Goal: Task Accomplishment & Management: Manage account settings

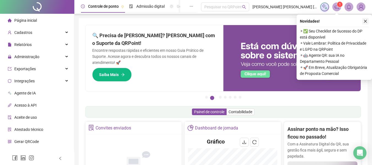
click at [366, 19] on button "button" at bounding box center [365, 21] width 7 height 7
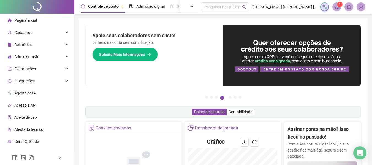
drag, startPoint x: 39, startPoint y: 54, endPoint x: 40, endPoint y: 76, distance: 21.8
click at [39, 54] on div "Administração" at bounding box center [37, 56] width 72 height 11
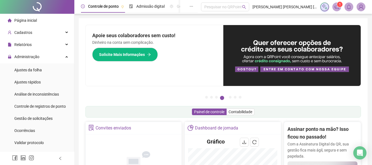
click at [40, 71] on span "Ajustes da folha" at bounding box center [28, 70] width 28 height 4
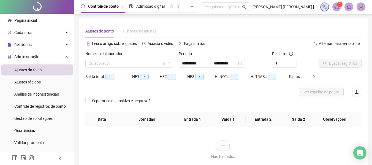
type input "**********"
click at [155, 64] on input "search" at bounding box center [127, 63] width 77 height 8
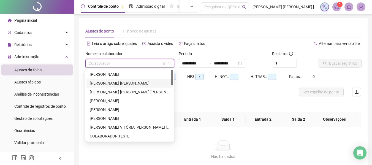
click at [139, 82] on div "[PERSON_NAME]" at bounding box center [130, 83] width 80 height 6
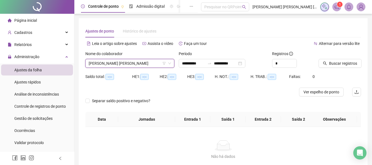
click at [212, 68] on div "**********" at bounding box center [223, 61] width 93 height 21
click at [212, 65] on div at bounding box center [209, 63] width 9 height 4
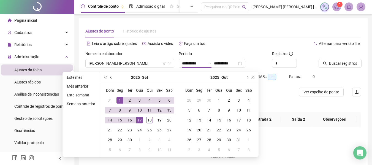
click at [111, 79] on button "prev-year" at bounding box center [111, 77] width 6 height 11
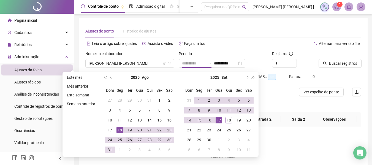
type input "**********"
click at [126, 141] on div "26" at bounding box center [129, 140] width 7 height 7
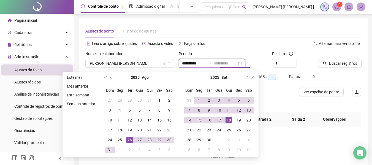
type input "**********"
click at [230, 120] on div "18" at bounding box center [229, 120] width 7 height 7
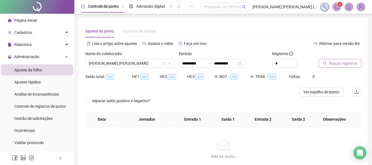
click at [337, 63] on span "Buscar registros" at bounding box center [343, 63] width 28 height 6
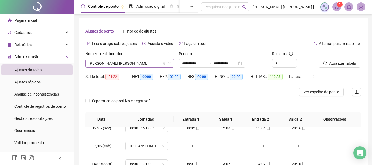
click at [123, 66] on span "[PERSON_NAME]" at bounding box center [130, 63] width 82 height 8
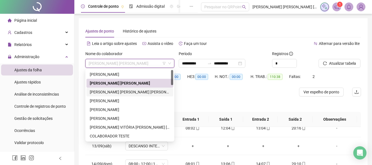
drag, startPoint x: 116, startPoint y: 95, endPoint x: 108, endPoint y: 99, distance: 8.8
click at [116, 96] on div "[PERSON_NAME]" at bounding box center [129, 92] width 87 height 9
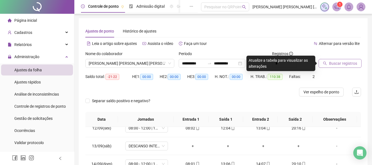
click at [341, 59] on button "Buscar registros" at bounding box center [340, 63] width 43 height 9
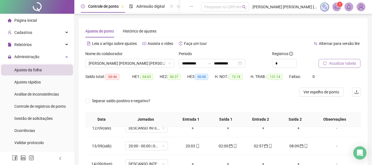
click at [346, 62] on span "Atualizar tabela" at bounding box center [342, 63] width 27 height 6
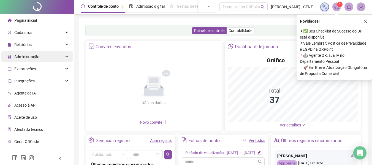
click at [31, 57] on span "Administração" at bounding box center [26, 57] width 25 height 4
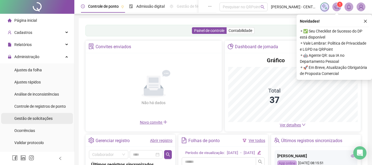
click at [31, 120] on span "Gestão de solicitações" at bounding box center [33, 118] width 38 height 4
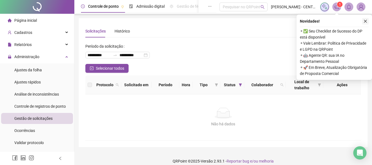
click at [366, 22] on icon "close" at bounding box center [365, 21] width 3 height 3
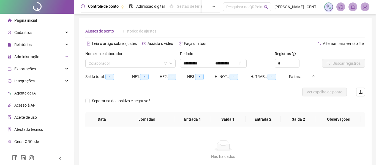
type input "**********"
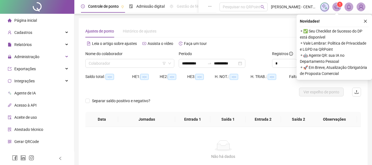
scroll to position [38, 0]
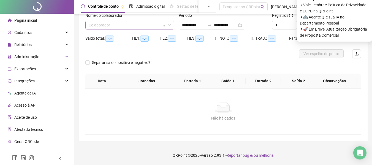
click at [150, 25] on input "search" at bounding box center [127, 25] width 77 height 8
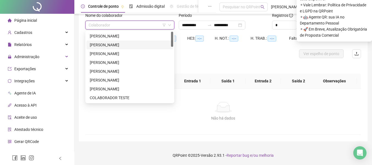
click at [142, 44] on div "[PERSON_NAME]" at bounding box center [130, 45] width 80 height 6
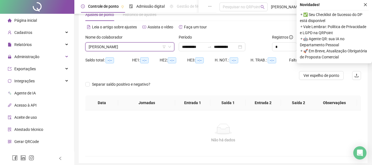
scroll to position [0, 0]
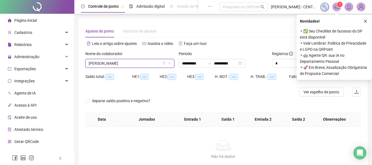
click at [365, 21] on icon "close" at bounding box center [365, 21] width 4 height 4
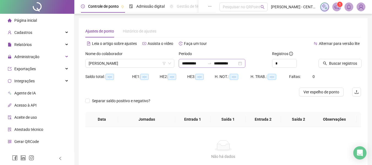
click at [196, 59] on div "**********" at bounding box center [212, 63] width 67 height 9
click at [196, 64] on input "**********" at bounding box center [193, 63] width 23 height 6
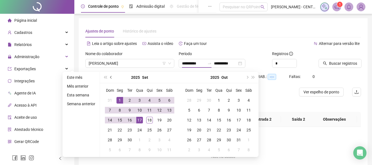
click at [112, 77] on span "prev-year" at bounding box center [111, 77] width 3 height 3
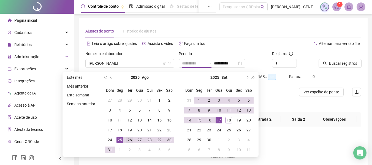
type input "**********"
click at [128, 140] on div "26" at bounding box center [129, 140] width 7 height 7
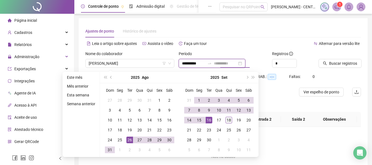
type input "**********"
click at [230, 119] on div "18" at bounding box center [229, 120] width 7 height 7
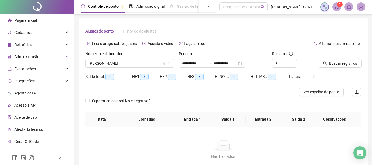
click at [349, 68] on div "Buscar registros" at bounding box center [339, 61] width 47 height 21
click at [349, 65] on span "Buscar registros" at bounding box center [343, 63] width 28 height 6
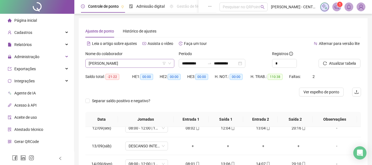
click at [105, 64] on span "[PERSON_NAME]" at bounding box center [130, 63] width 82 height 8
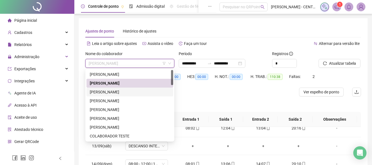
click at [125, 93] on div "[PERSON_NAME]" at bounding box center [130, 92] width 80 height 6
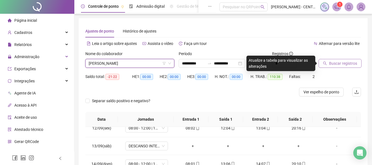
click at [331, 66] on span "Buscar registros" at bounding box center [343, 63] width 28 height 6
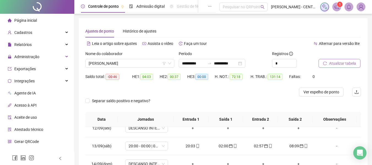
scroll to position [110, 0]
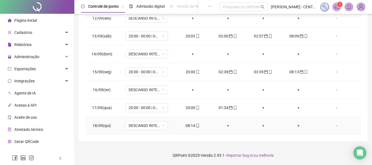
click at [192, 126] on div "08:14" at bounding box center [193, 126] width 26 height 6
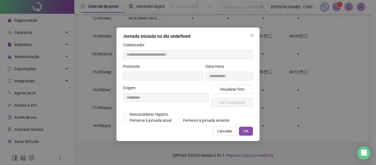
type input "**********"
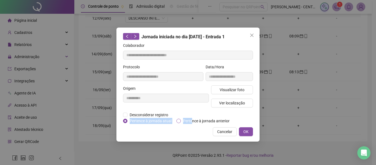
click at [191, 120] on form "**********" at bounding box center [188, 83] width 130 height 82
click at [195, 121] on span "Pertence à jornada anterior" at bounding box center [206, 121] width 51 height 6
click at [247, 133] on span "OK" at bounding box center [245, 132] width 5 height 6
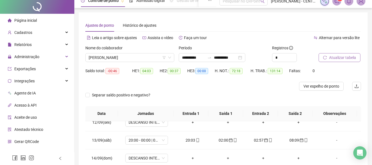
scroll to position [0, 0]
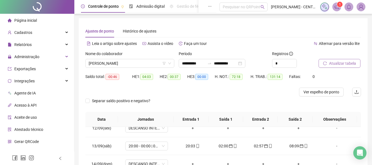
click at [332, 59] on button "Atualizar tabela" at bounding box center [340, 63] width 42 height 9
click at [111, 63] on span "[PERSON_NAME]" at bounding box center [130, 63] width 82 height 8
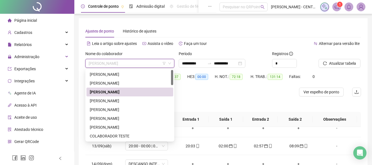
click at [242, 44] on div "Alternar para versão lite" at bounding box center [292, 43] width 138 height 9
click at [102, 66] on span "[PERSON_NAME]" at bounding box center [130, 63] width 82 height 8
click at [106, 99] on div "[PERSON_NAME]" at bounding box center [130, 101] width 80 height 6
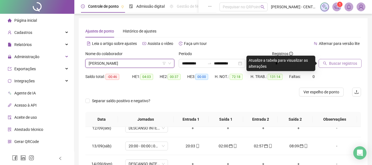
click at [327, 63] on icon "search" at bounding box center [325, 63] width 4 height 4
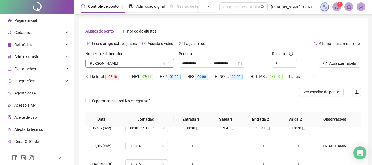
click at [144, 62] on span "[PERSON_NAME]" at bounding box center [130, 63] width 82 height 8
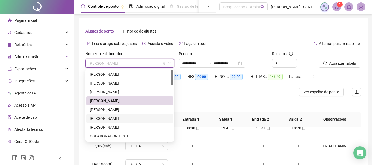
click at [133, 116] on div "[PERSON_NAME]" at bounding box center [130, 118] width 80 height 6
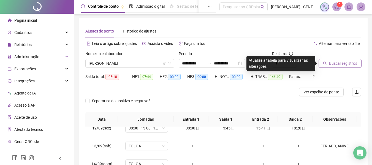
click at [325, 64] on icon "search" at bounding box center [325, 63] width 4 height 4
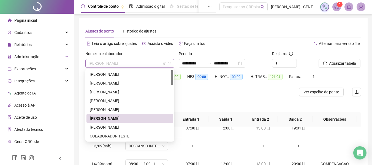
click at [159, 64] on span "[PERSON_NAME]" at bounding box center [130, 63] width 82 height 8
click at [132, 129] on div "[PERSON_NAME]" at bounding box center [130, 127] width 80 height 6
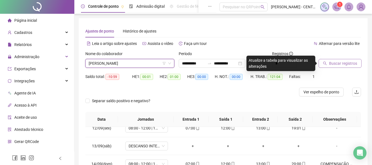
click at [336, 67] on button "Buscar registros" at bounding box center [340, 63] width 43 height 9
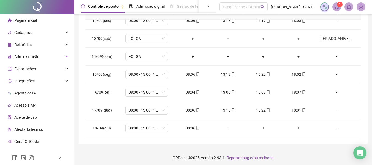
scroll to position [110, 0]
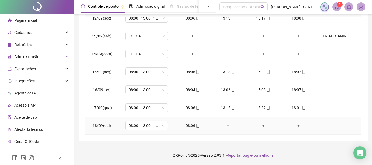
click at [195, 124] on span "mobile" at bounding box center [197, 126] width 4 height 4
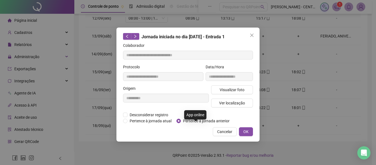
type input "**********"
click at [232, 88] on span "Visualizar foto" at bounding box center [232, 90] width 25 height 6
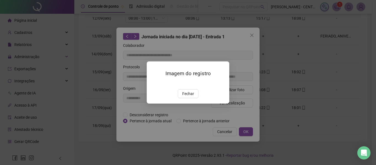
drag, startPoint x: 188, startPoint y: 122, endPoint x: 215, endPoint y: 97, distance: 36.2
click at [188, 97] on span "Fechar" at bounding box center [188, 94] width 12 height 6
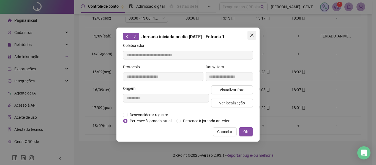
click at [253, 34] on icon "close" at bounding box center [252, 35] width 4 height 4
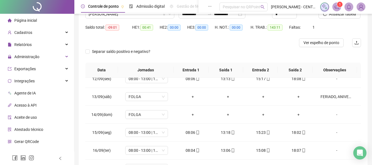
scroll to position [12, 0]
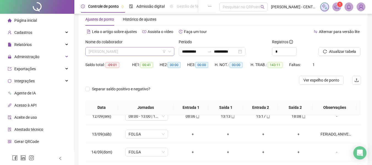
click at [135, 52] on span "[PERSON_NAME]" at bounding box center [130, 51] width 82 height 8
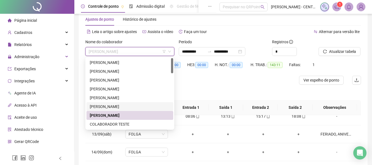
scroll to position [28, 0]
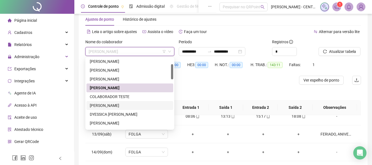
drag, startPoint x: 125, startPoint y: 106, endPoint x: 132, endPoint y: 100, distance: 9.5
click at [125, 106] on div "[PERSON_NAME]" at bounding box center [130, 105] width 80 height 6
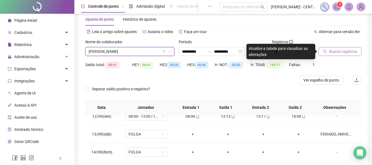
click at [333, 53] on span "Buscar registros" at bounding box center [343, 51] width 28 height 6
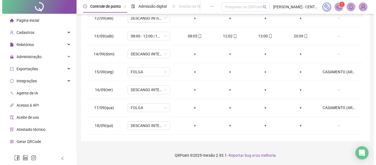
scroll to position [12, 0]
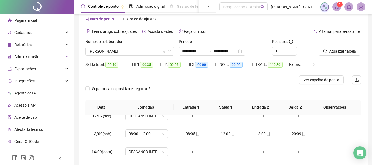
click at [136, 46] on div "Nome do colaborador" at bounding box center [129, 43] width 89 height 8
click at [135, 49] on span "[PERSON_NAME]" at bounding box center [130, 51] width 82 height 8
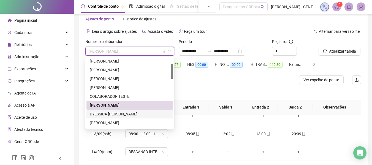
click at [121, 112] on div "DYESSICA [PERSON_NAME]" at bounding box center [130, 114] width 80 height 6
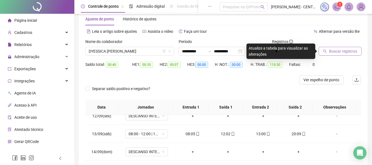
click at [322, 53] on button "Buscar registros" at bounding box center [340, 51] width 43 height 9
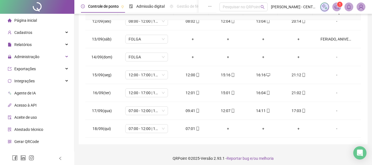
scroll to position [110, 0]
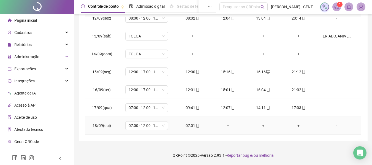
click at [188, 126] on div "07:01" at bounding box center [193, 126] width 26 height 6
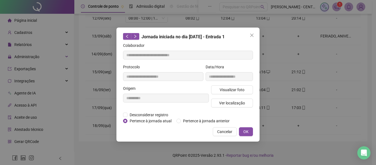
type input "**********"
click at [227, 87] on span "Visualizar foto" at bounding box center [232, 90] width 25 height 6
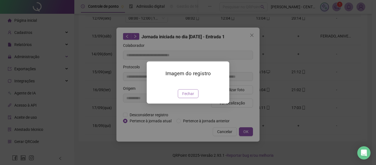
click at [187, 97] on span "Fechar" at bounding box center [188, 94] width 12 height 6
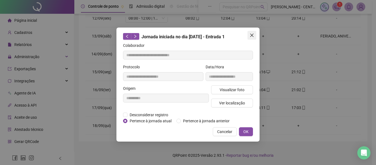
drag, startPoint x: 253, startPoint y: 35, endPoint x: 308, endPoint y: 45, distance: 56.2
click at [253, 35] on icon "close" at bounding box center [252, 35] width 4 height 4
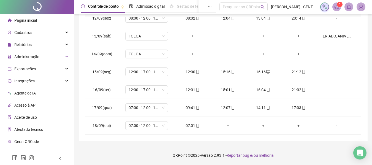
scroll to position [0, 0]
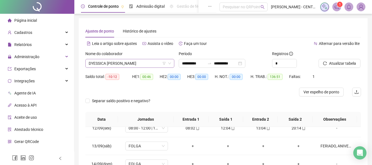
click at [127, 63] on span "DYESSICA [PERSON_NAME]" at bounding box center [130, 63] width 82 height 8
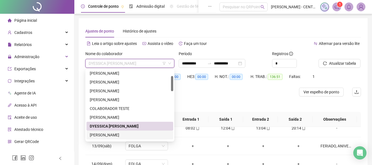
click at [107, 135] on div "[PERSON_NAME]" at bounding box center [130, 135] width 80 height 6
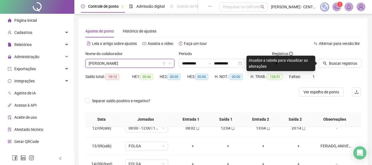
click at [143, 62] on span "[PERSON_NAME]" at bounding box center [130, 63] width 82 height 8
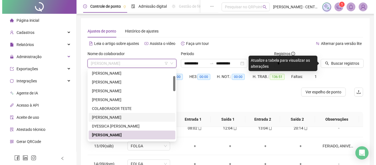
scroll to position [55, 0]
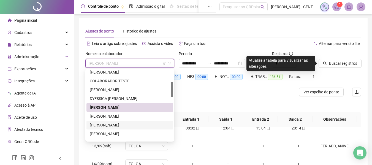
click at [115, 124] on div "[PERSON_NAME]" at bounding box center [130, 125] width 80 height 6
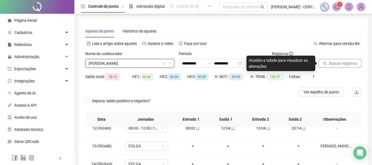
click at [332, 62] on span "Buscar registros" at bounding box center [343, 63] width 28 height 6
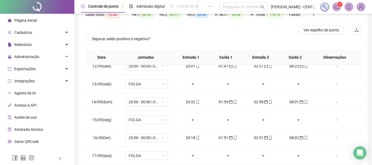
scroll to position [110, 0]
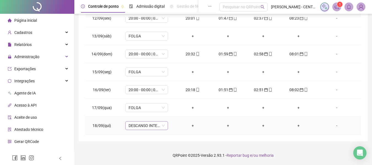
click at [153, 126] on span "DESCANSO INTER-JORNADA" at bounding box center [147, 125] width 36 height 8
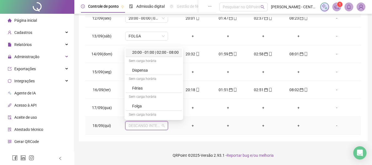
scroll to position [644, 0]
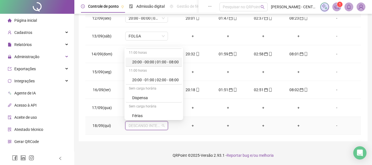
click at [160, 63] on div "20:00 - 00:00 | 01:00 - 08:00" at bounding box center [155, 62] width 47 height 6
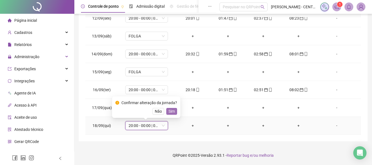
click at [172, 112] on span "Sim" at bounding box center [172, 111] width 6 height 6
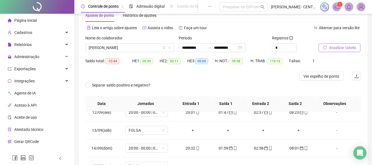
scroll to position [0, 0]
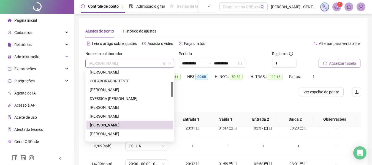
click at [108, 66] on span "[PERSON_NAME]" at bounding box center [130, 63] width 82 height 8
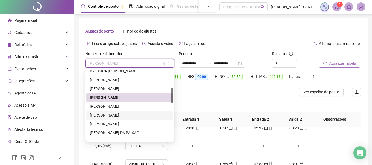
click at [126, 115] on div "[PERSON_NAME]" at bounding box center [130, 115] width 80 height 6
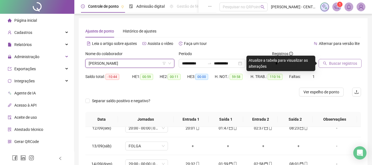
click at [137, 66] on span "[PERSON_NAME]" at bounding box center [130, 63] width 82 height 8
click at [326, 67] on button "Buscar registros" at bounding box center [340, 63] width 43 height 9
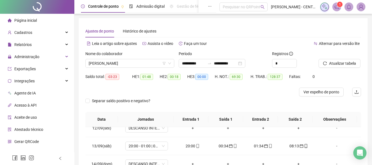
scroll to position [110, 0]
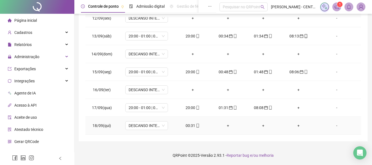
click at [187, 127] on div "00:31" at bounding box center [193, 126] width 26 height 6
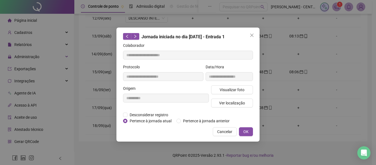
type input "**********"
click at [189, 122] on span "Pertence à jornada anterior" at bounding box center [206, 121] width 51 height 6
click at [252, 133] on button "OK" at bounding box center [246, 131] width 14 height 9
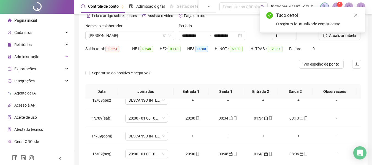
scroll to position [0, 0]
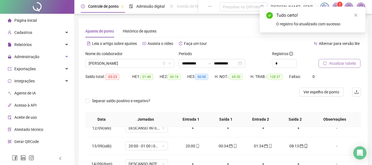
click at [336, 61] on span "Atualizar tabela" at bounding box center [342, 63] width 27 height 6
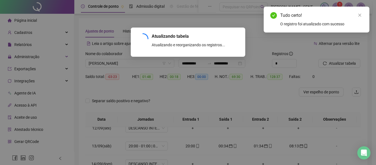
click at [357, 18] on div "Tudo certo!" at bounding box center [321, 15] width 83 height 7
click at [359, 15] on icon "close" at bounding box center [360, 15] width 4 height 4
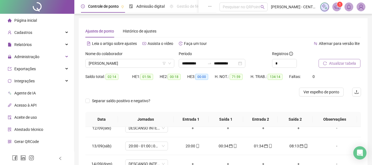
click at [355, 67] on button "Atualizar tabela" at bounding box center [340, 63] width 42 height 9
click at [145, 63] on span "[PERSON_NAME]" at bounding box center [130, 63] width 82 height 8
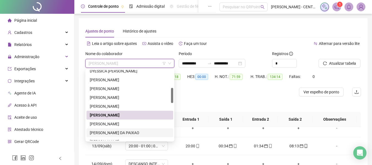
click at [139, 134] on div "[PERSON_NAME] DA PAIXAO" at bounding box center [130, 133] width 80 height 6
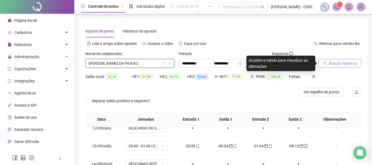
click at [345, 62] on span "Buscar registros" at bounding box center [343, 63] width 28 height 6
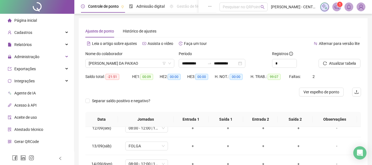
click at [120, 70] on div "Nome do colaborador [PERSON_NAME] DA PAIXAO" at bounding box center [129, 61] width 93 height 21
click at [121, 62] on span "[PERSON_NAME] DA PAIXAO" at bounding box center [130, 63] width 82 height 8
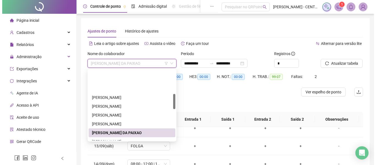
scroll to position [138, 0]
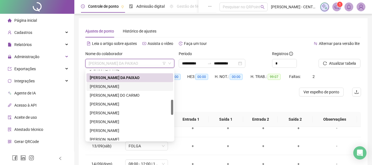
click at [131, 86] on div "[PERSON_NAME]" at bounding box center [130, 86] width 80 height 6
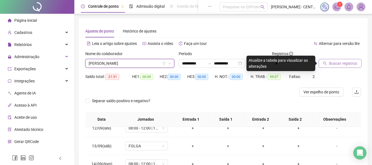
click at [352, 62] on span "Buscar registros" at bounding box center [343, 63] width 28 height 6
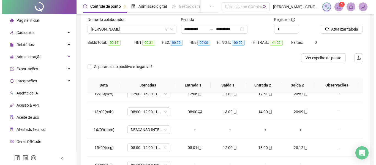
scroll to position [0, 0]
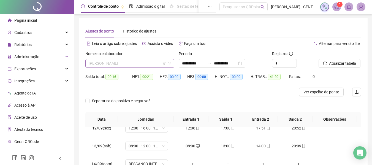
click at [148, 67] on span "[PERSON_NAME]" at bounding box center [130, 63] width 82 height 8
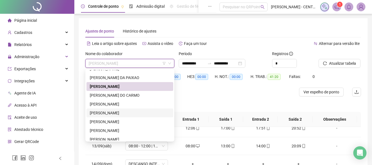
click at [109, 112] on div "[PERSON_NAME]" at bounding box center [130, 113] width 80 height 6
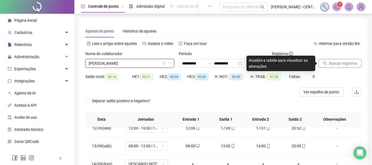
click at [344, 61] on span "Buscar registros" at bounding box center [343, 63] width 28 height 6
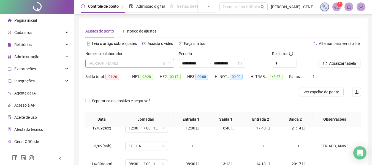
click at [124, 61] on span "[PERSON_NAME]" at bounding box center [130, 63] width 82 height 8
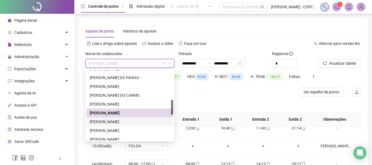
click at [115, 124] on div "[PERSON_NAME]" at bounding box center [130, 122] width 80 height 6
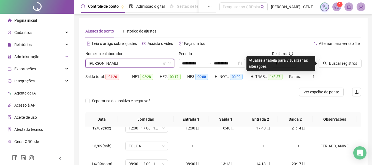
click at [349, 69] on div "Buscar registros" at bounding box center [339, 61] width 47 height 21
click at [349, 66] on button "Buscar registros" at bounding box center [340, 63] width 43 height 9
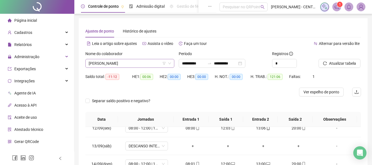
click at [154, 62] on span "[PERSON_NAME]" at bounding box center [130, 63] width 82 height 8
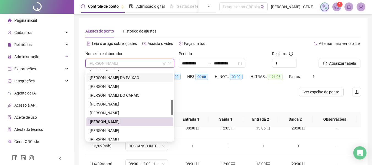
click at [145, 77] on div "[PERSON_NAME] DA PAIXAO" at bounding box center [130, 78] width 80 height 6
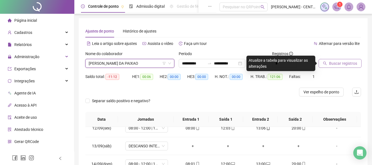
click at [332, 66] on button "Buscar registros" at bounding box center [340, 63] width 43 height 9
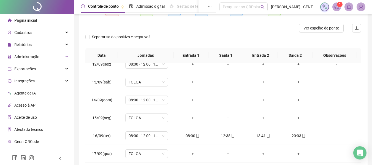
scroll to position [110, 0]
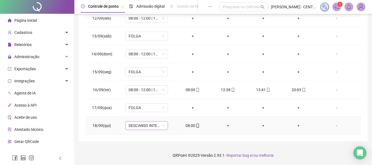
click at [155, 125] on span "DESCANSO INTER-JORNADA" at bounding box center [147, 125] width 36 height 8
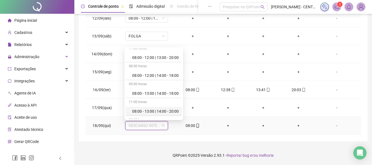
scroll to position [138, 0]
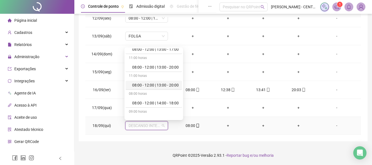
click at [158, 87] on div "08:00 - 12:00 | 13:00 - 20:00" at bounding box center [155, 85] width 47 height 6
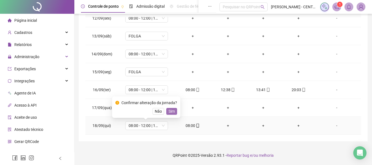
click at [172, 111] on span "Sim" at bounding box center [172, 111] width 6 height 6
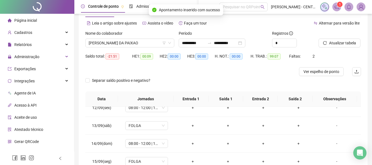
scroll to position [0, 0]
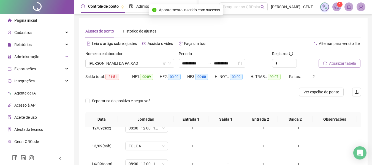
click at [330, 65] on span "Atualizar tabela" at bounding box center [342, 63] width 27 height 6
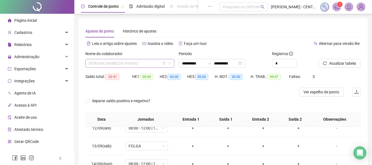
click at [144, 66] on span "[PERSON_NAME] DA PAIXAO" at bounding box center [130, 63] width 82 height 8
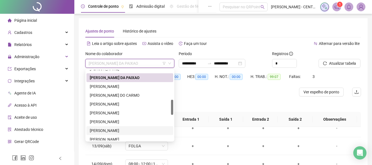
click at [136, 133] on div "[PERSON_NAME]" at bounding box center [130, 130] width 80 height 6
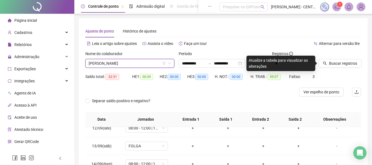
click at [343, 68] on div "Buscar registros" at bounding box center [339, 61] width 47 height 21
click at [343, 61] on span "Buscar registros" at bounding box center [343, 63] width 28 height 6
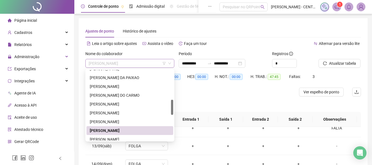
click at [109, 64] on span "[PERSON_NAME]" at bounding box center [130, 63] width 82 height 8
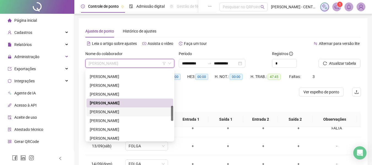
click at [124, 112] on div "[PERSON_NAME]" at bounding box center [130, 112] width 80 height 6
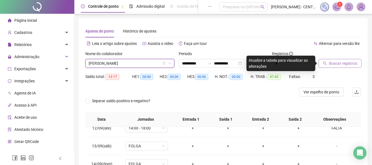
click at [326, 66] on button "Buscar registros" at bounding box center [340, 63] width 43 height 9
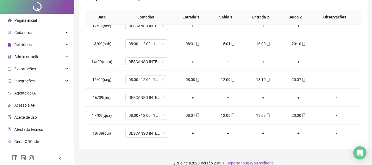
scroll to position [110, 0]
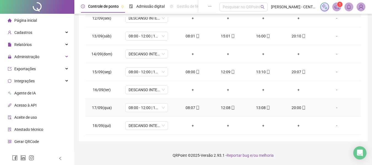
click at [297, 108] on div "20:00" at bounding box center [298, 108] width 26 height 6
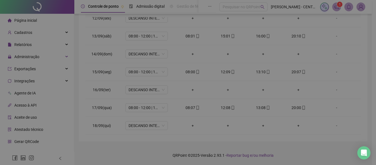
type input "**********"
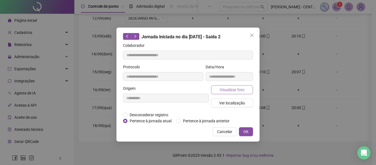
click at [239, 90] on span "Visualizar foto" at bounding box center [232, 90] width 25 height 6
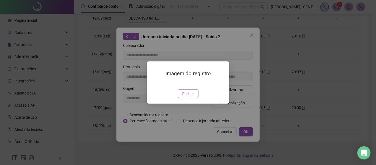
click at [193, 97] on span "Fechar" at bounding box center [188, 94] width 12 height 6
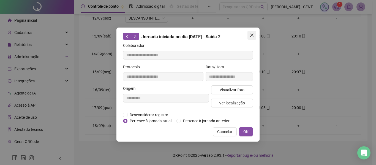
click at [248, 36] on span "Close" at bounding box center [252, 35] width 9 height 4
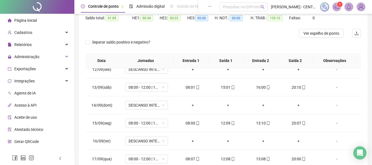
scroll to position [0, 0]
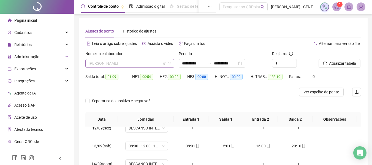
click at [139, 62] on span "[PERSON_NAME]" at bounding box center [130, 63] width 82 height 8
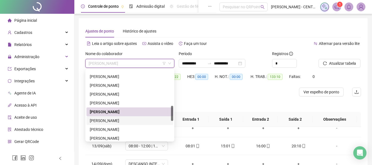
click at [125, 124] on div "[PERSON_NAME]" at bounding box center [129, 120] width 87 height 9
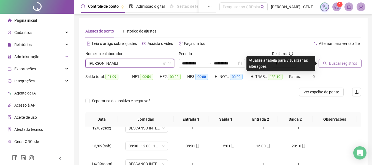
click at [345, 67] on button "Buscar registros" at bounding box center [340, 63] width 43 height 9
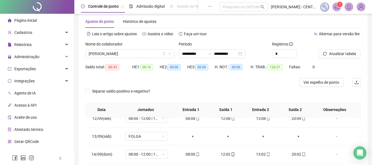
scroll to position [110, 0]
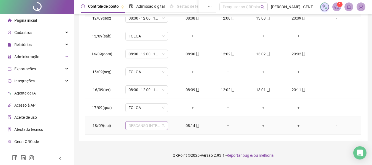
click at [144, 128] on span "DESCANSO INTER-JORNADA" at bounding box center [147, 125] width 36 height 8
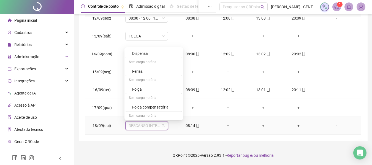
scroll to position [699, 0]
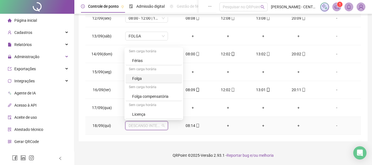
click at [164, 80] on div "Folga" at bounding box center [155, 78] width 47 height 6
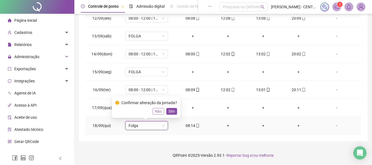
click at [161, 108] on button "Não" at bounding box center [159, 111] width 12 height 7
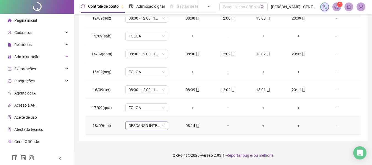
click at [154, 122] on span "DESCANSO INTER-JORNADA" at bounding box center [147, 125] width 36 height 8
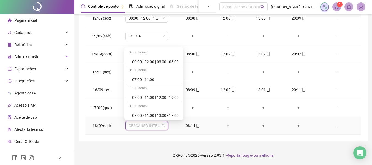
scroll to position [165, 0]
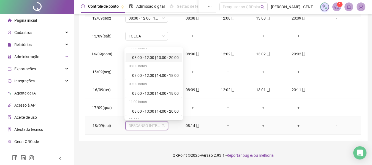
click at [164, 57] on div "08:00 - 12:00 | 13:00 - 20:00" at bounding box center [155, 58] width 47 height 6
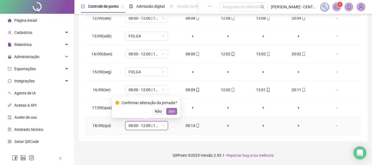
click at [169, 108] on span "Sim" at bounding box center [172, 111] width 6 height 6
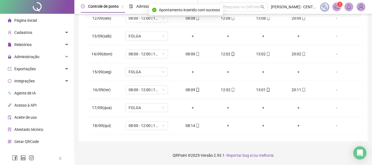
scroll to position [46, 0]
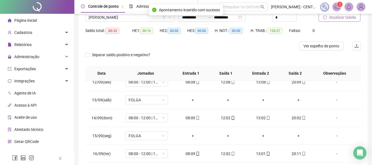
click at [341, 18] on span "Atualizar tabela" at bounding box center [342, 17] width 27 height 6
click at [140, 19] on span "[PERSON_NAME]" at bounding box center [130, 17] width 82 height 8
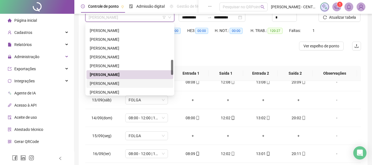
click at [113, 83] on div "[PERSON_NAME]" at bounding box center [130, 83] width 80 height 6
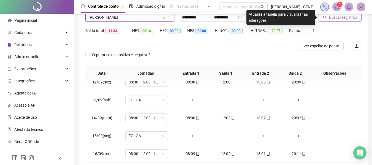
click at [351, 15] on span "Buscar registros" at bounding box center [343, 17] width 28 height 6
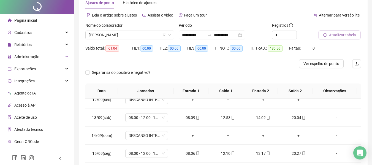
scroll to position [0, 0]
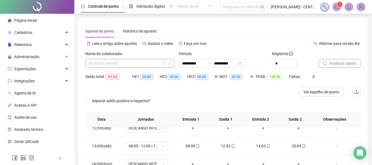
click at [109, 65] on span "[PERSON_NAME]" at bounding box center [130, 63] width 82 height 8
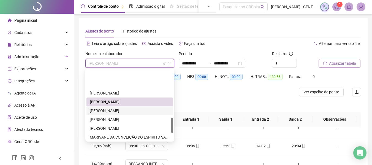
scroll to position [220, 0]
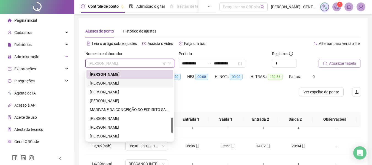
click at [128, 85] on div "[PERSON_NAME]" at bounding box center [130, 83] width 80 height 6
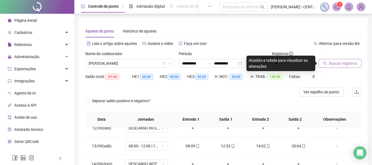
click at [334, 66] on span "Buscar registros" at bounding box center [343, 63] width 28 height 6
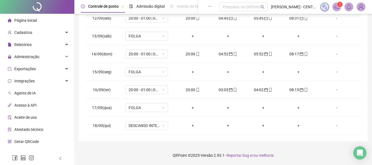
scroll to position [0, 0]
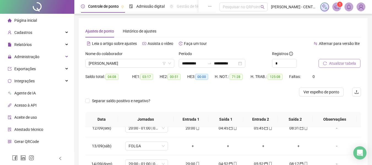
drag, startPoint x: 294, startPoint y: 35, endPoint x: 276, endPoint y: 38, distance: 17.9
click at [276, 38] on div "**********" at bounding box center [223, 134] width 289 height 233
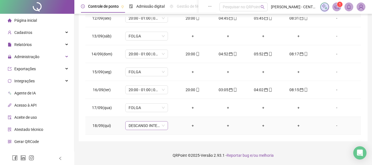
click at [141, 126] on span "DESCANSO INTER-JORNADA" at bounding box center [147, 125] width 36 height 8
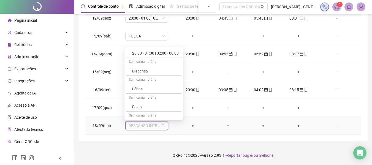
scroll to position [699, 0]
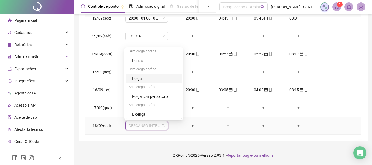
click at [166, 79] on div "Folga" at bounding box center [155, 78] width 47 height 6
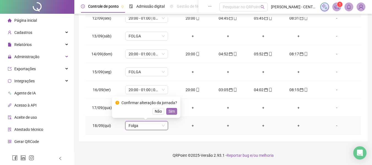
click at [172, 111] on span "Sim" at bounding box center [172, 111] width 6 height 6
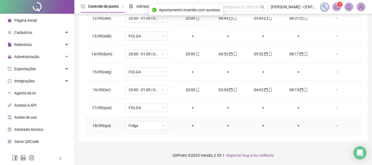
click at [333, 127] on div "-" at bounding box center [337, 126] width 32 height 6
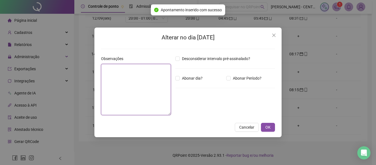
click at [158, 94] on textarea at bounding box center [136, 89] width 70 height 51
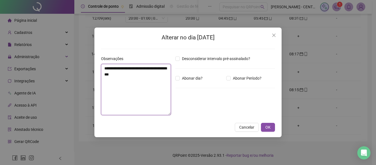
type textarea "**********"
click at [261, 123] on button "OK" at bounding box center [268, 127] width 14 height 9
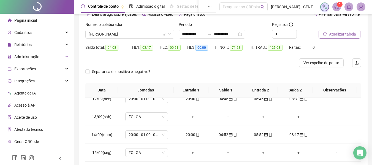
scroll to position [7, 0]
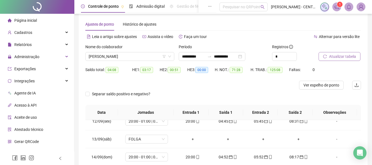
click at [354, 56] on span "Atualizar tabela" at bounding box center [342, 56] width 27 height 6
click at [127, 58] on span "[PERSON_NAME]" at bounding box center [130, 56] width 82 height 8
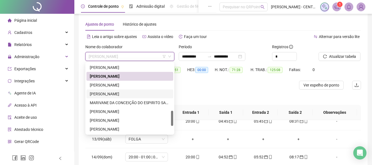
click at [135, 95] on div "[PERSON_NAME]" at bounding box center [130, 94] width 80 height 6
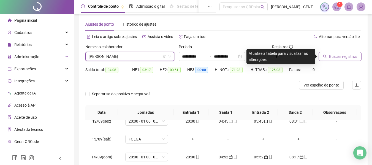
click at [326, 56] on icon "search" at bounding box center [325, 57] width 4 height 4
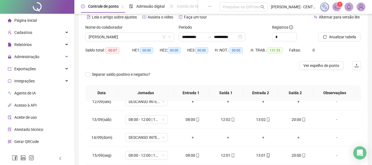
scroll to position [0, 0]
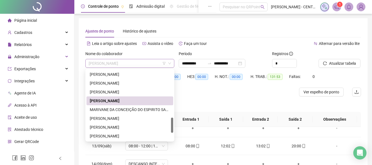
click at [130, 63] on span "[PERSON_NAME]" at bounding box center [130, 63] width 82 height 8
click at [137, 108] on div "MARIVANE DA CONCEIÇÃO DO ESPIRITO SANTO" at bounding box center [130, 110] width 80 height 6
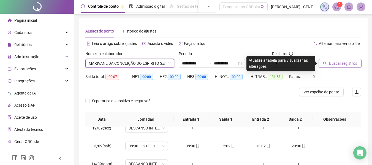
click at [341, 60] on span "Buscar registros" at bounding box center [343, 63] width 28 height 6
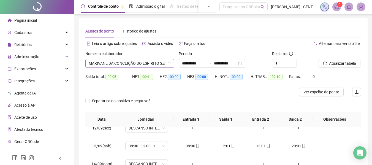
click at [124, 66] on span "MARIVANE DA CONCEIÇÃO DO ESPIRITO SANTO" at bounding box center [130, 63] width 82 height 8
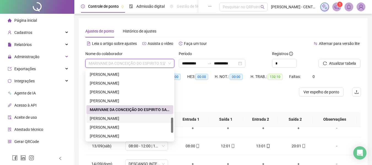
drag, startPoint x: 115, startPoint y: 118, endPoint x: 162, endPoint y: 110, distance: 47.5
click at [115, 118] on div "[PERSON_NAME]" at bounding box center [130, 118] width 80 height 6
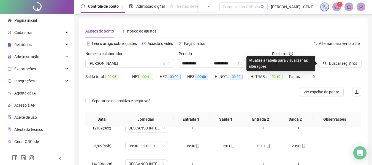
click at [340, 59] on div at bounding box center [333, 55] width 29 height 8
click at [336, 65] on span "Buscar registros" at bounding box center [343, 63] width 28 height 6
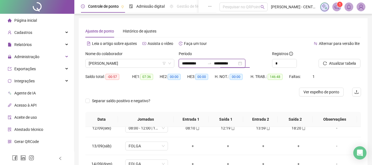
click at [237, 60] on input "**********" at bounding box center [225, 63] width 23 height 6
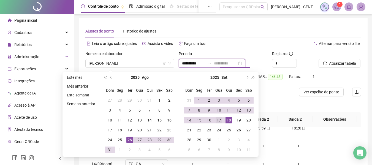
type input "**********"
click at [217, 120] on div "17" at bounding box center [219, 120] width 7 height 7
click at [334, 60] on button "Atualizar tabela" at bounding box center [340, 63] width 42 height 9
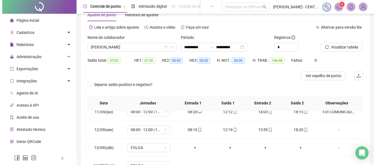
scroll to position [27, 0]
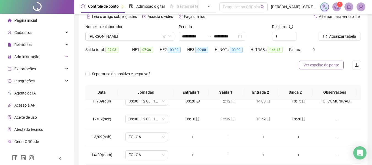
click at [326, 67] on span "Ver espelho de ponto" at bounding box center [321, 65] width 36 height 6
click at [245, 37] on div "**********" at bounding box center [212, 36] width 67 height 9
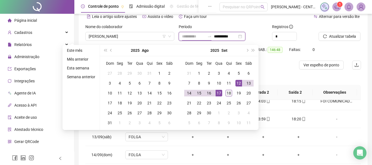
type input "**********"
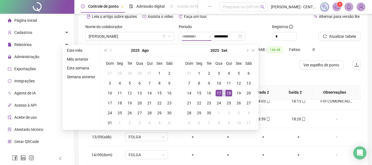
click at [229, 92] on div "18" at bounding box center [229, 93] width 7 height 7
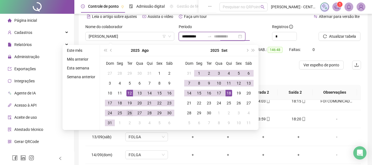
type input "**********"
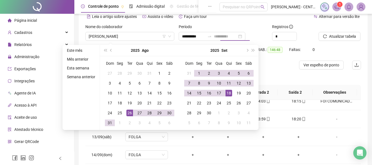
click at [127, 115] on div "26" at bounding box center [129, 113] width 7 height 7
type input "**********"
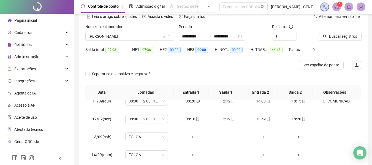
click at [352, 26] on div "Buscar registros" at bounding box center [340, 32] width 42 height 17
click at [347, 39] on span "Buscar registros" at bounding box center [343, 36] width 28 height 6
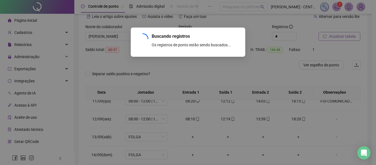
scroll to position [312, 0]
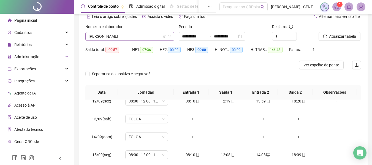
click at [106, 38] on span "[PERSON_NAME]" at bounding box center [130, 36] width 82 height 8
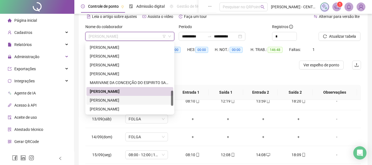
click at [105, 100] on div "[PERSON_NAME]" at bounding box center [130, 100] width 80 height 6
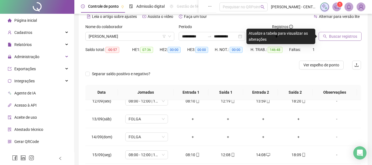
click at [337, 37] on span "Buscar registros" at bounding box center [343, 36] width 28 height 6
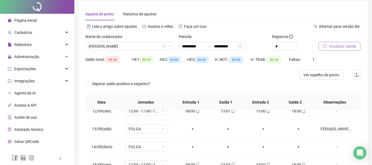
scroll to position [110, 0]
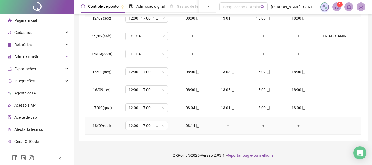
click at [192, 126] on div "08:14" at bounding box center [193, 126] width 26 height 6
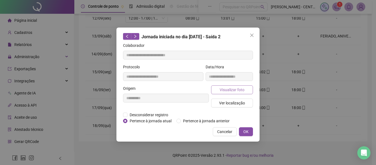
click at [222, 88] on span "Visualizar foto" at bounding box center [232, 90] width 25 height 6
type input "**********"
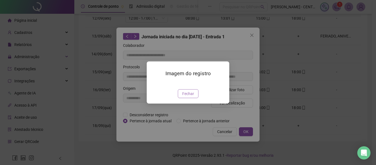
click at [190, 97] on span "Fechar" at bounding box center [188, 94] width 12 height 6
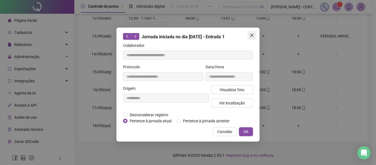
click at [255, 33] on span "Close" at bounding box center [252, 35] width 9 height 4
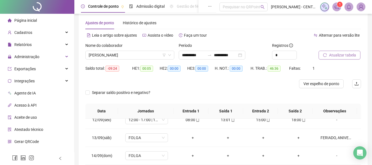
scroll to position [0, 0]
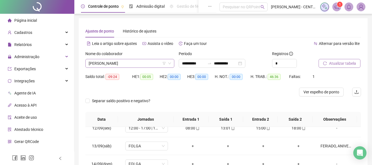
click at [128, 64] on span "[PERSON_NAME]" at bounding box center [130, 63] width 82 height 8
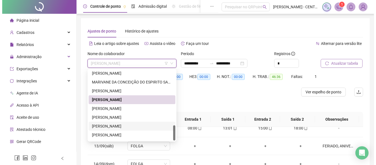
scroll to position [256, 0]
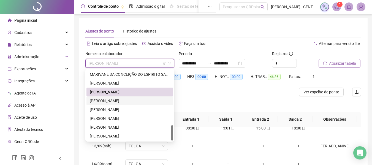
click at [127, 97] on div "[PERSON_NAME]" at bounding box center [129, 100] width 87 height 9
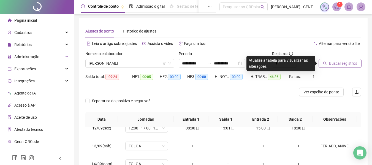
click at [350, 67] on button "Buscar registros" at bounding box center [340, 63] width 43 height 9
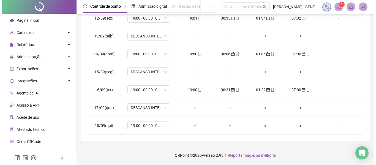
scroll to position [0, 0]
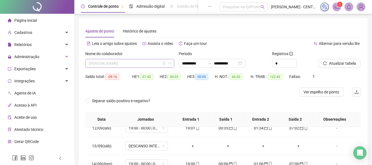
click at [124, 65] on span "[PERSON_NAME]" at bounding box center [130, 63] width 82 height 8
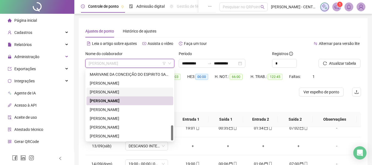
click at [120, 91] on div "[PERSON_NAME]" at bounding box center [130, 92] width 80 height 6
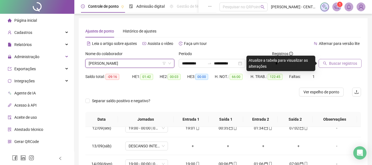
click at [343, 67] on button "Buscar registros" at bounding box center [340, 63] width 43 height 9
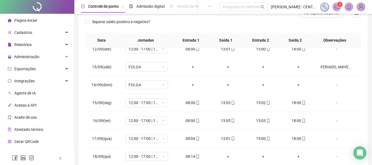
scroll to position [110, 0]
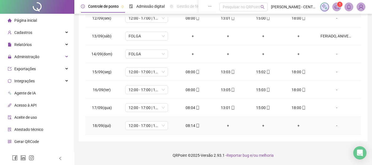
click at [333, 123] on div "-" at bounding box center [337, 126] width 32 height 6
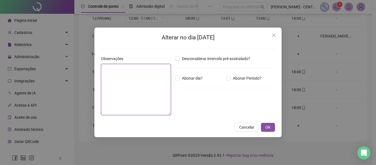
click at [154, 82] on textarea at bounding box center [136, 89] width 70 height 51
type textarea "**********"
click at [261, 123] on button "OK" at bounding box center [268, 127] width 14 height 9
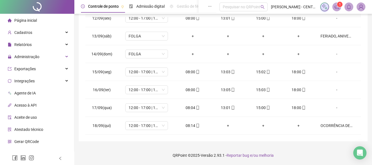
scroll to position [0, 0]
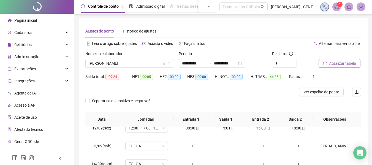
click at [334, 65] on span "Atualizar tabela" at bounding box center [342, 63] width 27 height 6
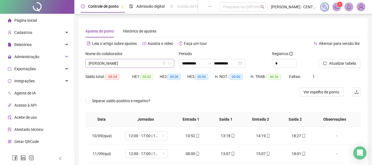
click at [152, 59] on span "[PERSON_NAME]" at bounding box center [130, 63] width 82 height 8
click at [224, 102] on div "Separar saldo positivo e negativo?" at bounding box center [223, 103] width 276 height 15
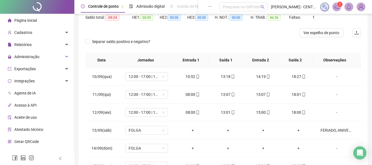
scroll to position [110, 0]
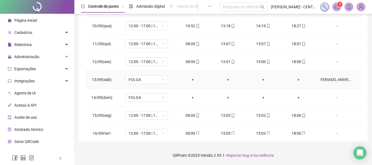
click at [325, 79] on div "FERIADO, ANIVERSÁRIO DE CRIAÇÃO DO EX-TERRITÓRIO DO [GEOGRAPHIC_DATA]" at bounding box center [337, 80] width 32 height 6
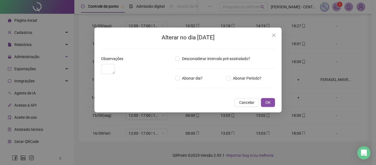
type textarea "**********"
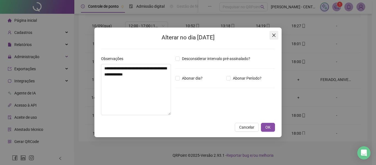
click at [273, 36] on icon "close" at bounding box center [273, 35] width 3 height 3
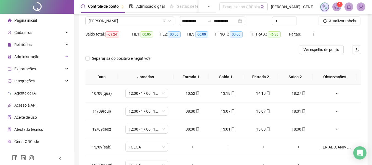
scroll to position [0, 0]
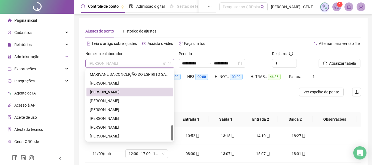
click at [162, 65] on span "[PERSON_NAME]" at bounding box center [130, 63] width 82 height 8
click at [119, 100] on div "[PERSON_NAME]" at bounding box center [130, 101] width 80 height 6
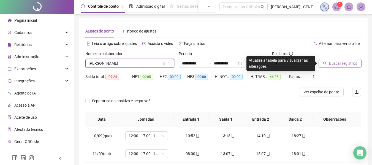
click at [345, 61] on span "Buscar registros" at bounding box center [343, 63] width 28 height 6
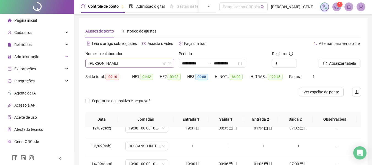
click at [144, 62] on span "[PERSON_NAME]" at bounding box center [130, 63] width 82 height 8
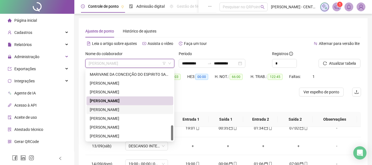
click at [131, 107] on div "[PERSON_NAME]" at bounding box center [130, 110] width 80 height 6
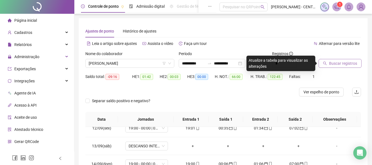
click at [336, 66] on button "Buscar registros" at bounding box center [340, 63] width 43 height 9
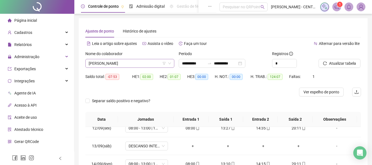
click at [152, 63] on span "[PERSON_NAME]" at bounding box center [130, 63] width 82 height 8
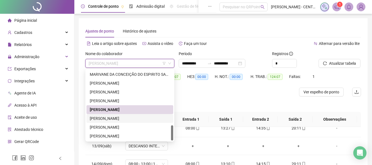
click at [124, 121] on div "[PERSON_NAME]" at bounding box center [130, 118] width 80 height 6
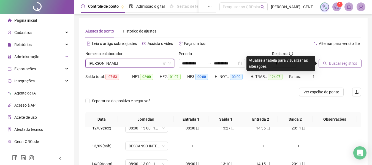
click at [333, 62] on span "Buscar registros" at bounding box center [343, 63] width 28 height 6
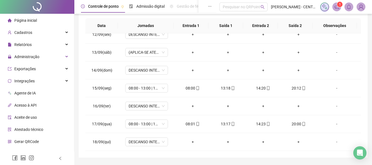
scroll to position [110, 0]
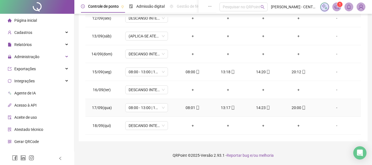
click at [292, 108] on div "20:00" at bounding box center [298, 108] width 26 height 6
type input "**********"
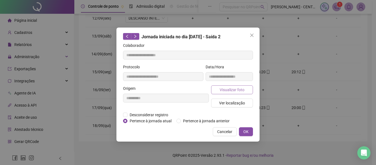
click at [244, 93] on button "Visualizar foto" at bounding box center [232, 89] width 42 height 9
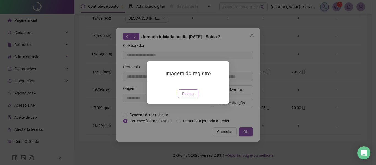
click at [191, 97] on span "Fechar" at bounding box center [188, 94] width 12 height 6
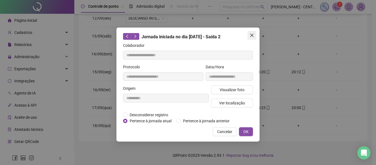
click at [254, 35] on span "Close" at bounding box center [252, 35] width 9 height 4
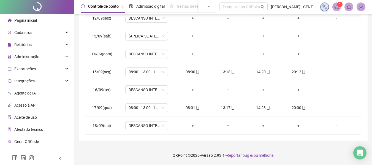
scroll to position [0, 0]
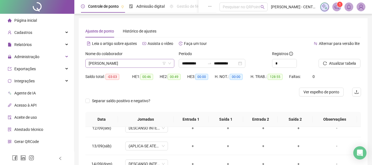
click at [157, 66] on span "[PERSON_NAME]" at bounding box center [130, 63] width 82 height 8
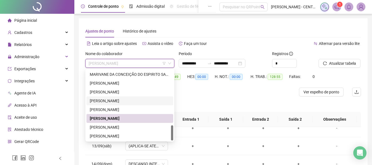
scroll to position [28, 0]
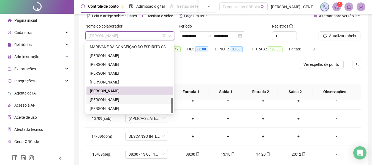
click at [123, 102] on div "[PERSON_NAME]" at bounding box center [130, 100] width 80 height 6
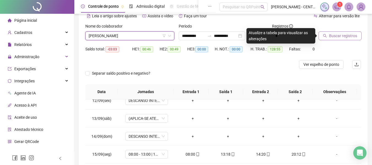
click at [342, 37] on span "Buscar registros" at bounding box center [343, 36] width 28 height 6
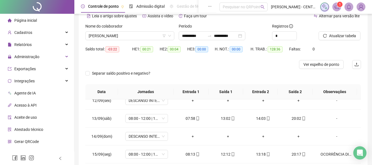
scroll to position [110, 0]
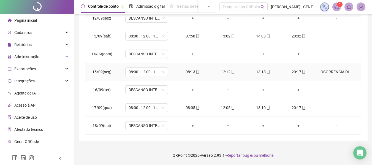
click at [342, 70] on div "OCORRÊNCIA DISCIPLINAR" at bounding box center [337, 72] width 32 height 6
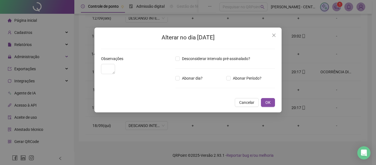
type textarea "**********"
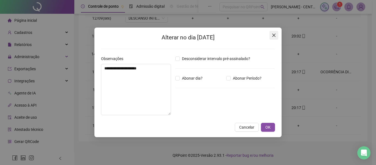
click at [278, 35] on span "Close" at bounding box center [274, 35] width 9 height 4
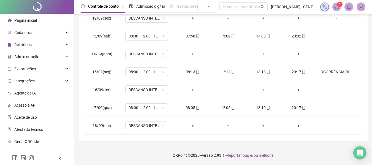
scroll to position [0, 0]
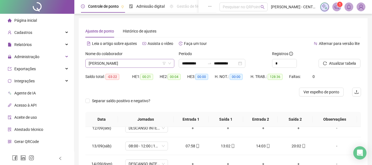
click at [143, 64] on span "[PERSON_NAME]" at bounding box center [130, 63] width 82 height 8
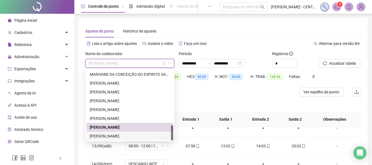
click at [124, 139] on div "[PERSON_NAME]" at bounding box center [129, 136] width 87 height 9
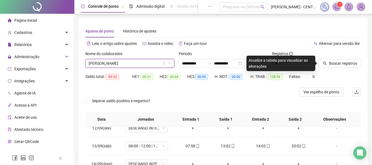
click at [343, 68] on div "Buscar registros" at bounding box center [339, 61] width 47 height 21
click at [342, 66] on span "Buscar registros" at bounding box center [343, 63] width 28 height 6
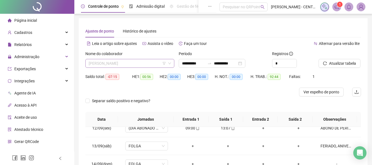
click at [135, 64] on span "[PERSON_NAME]" at bounding box center [130, 63] width 82 height 8
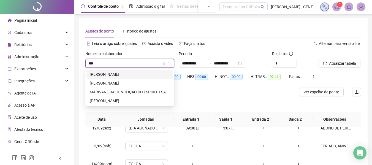
type input "****"
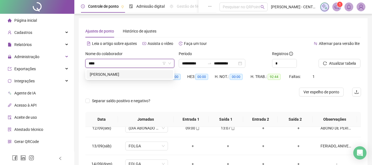
click at [134, 72] on div "[PERSON_NAME]" at bounding box center [130, 74] width 80 height 6
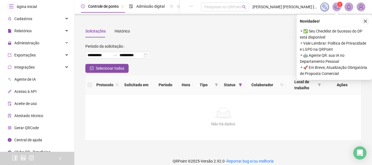
click at [366, 18] on button "button" at bounding box center [365, 21] width 7 height 7
